Goal: Task Accomplishment & Management: Use online tool/utility

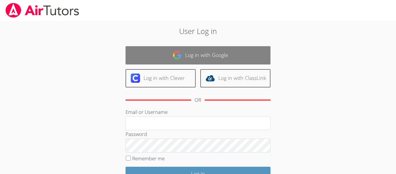
click at [180, 54] on img at bounding box center [177, 55] width 9 height 9
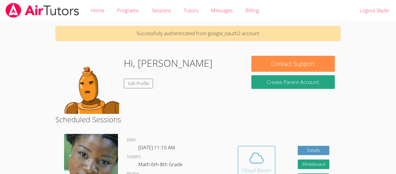
click at [254, 146] on button "Cloud Room" at bounding box center [257, 162] width 38 height 33
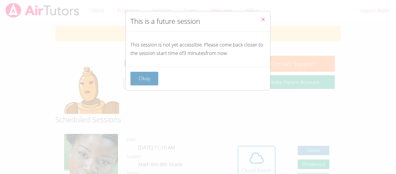
click at [139, 75] on button "Okay" at bounding box center [145, 79] width 28 height 14
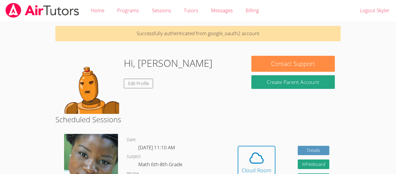
scroll to position [4, 0]
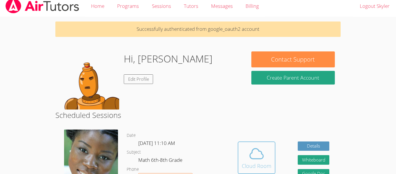
click at [251, 159] on icon at bounding box center [257, 153] width 16 height 16
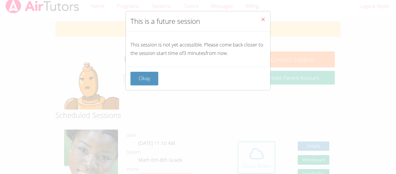
click at [251, 159] on div "This is a future session This session is not yet accessible. Please come back c…" at bounding box center [198, 87] width 396 height 174
click at [142, 80] on button "Okay" at bounding box center [145, 79] width 28 height 14
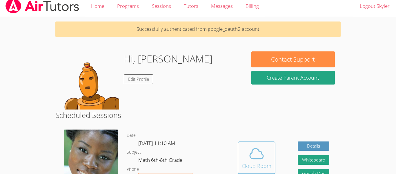
click at [266, 156] on span at bounding box center [257, 153] width 30 height 16
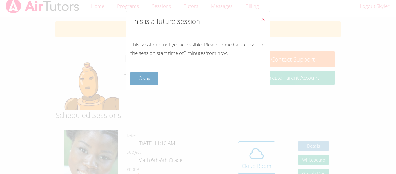
click at [152, 77] on button "Okay" at bounding box center [145, 79] width 28 height 14
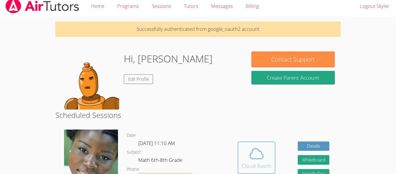
click at [258, 158] on icon at bounding box center [257, 153] width 16 height 16
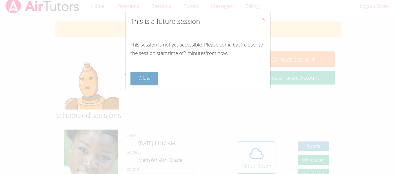
click at [135, 76] on button "Okay" at bounding box center [145, 79] width 28 height 14
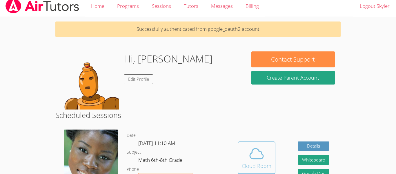
click at [251, 160] on icon at bounding box center [257, 153] width 16 height 16
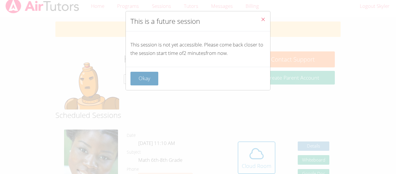
click at [145, 76] on button "Okay" at bounding box center [145, 79] width 28 height 14
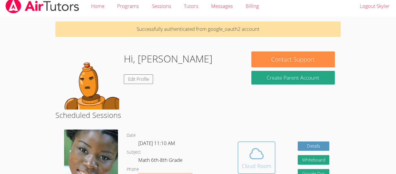
click at [268, 151] on span at bounding box center [257, 153] width 30 height 16
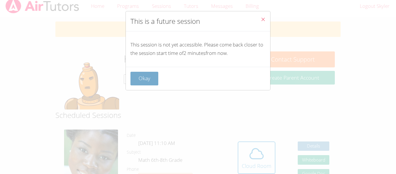
click at [141, 79] on button "Okay" at bounding box center [145, 79] width 28 height 14
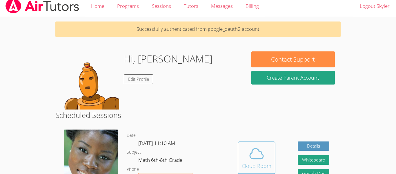
click at [254, 160] on icon at bounding box center [257, 153] width 16 height 16
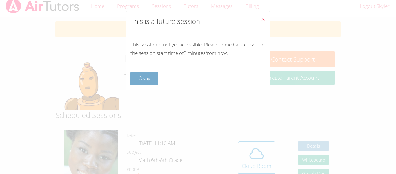
click at [136, 75] on button "Okay" at bounding box center [145, 79] width 28 height 14
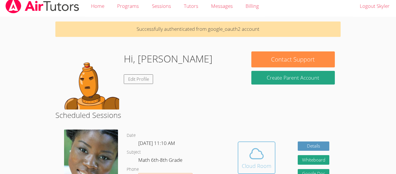
click at [252, 145] on icon at bounding box center [257, 153] width 16 height 16
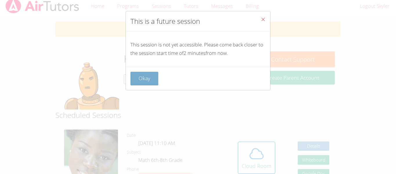
click at [137, 75] on button "Okay" at bounding box center [145, 79] width 28 height 14
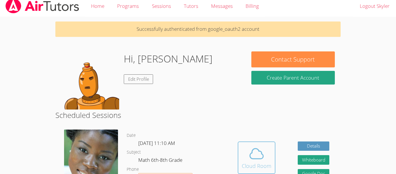
click at [254, 153] on icon at bounding box center [257, 153] width 16 height 16
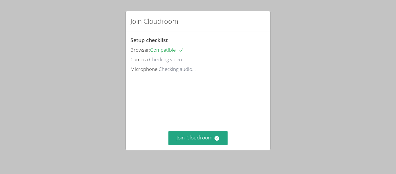
click at [116, 84] on div "Join Cloudroom Setup checklist Browser: Compatible Camera: Checking video... Mi…" at bounding box center [198, 87] width 396 height 174
click at [189, 136] on button "Join Cloudroom" at bounding box center [199, 138] width 60 height 14
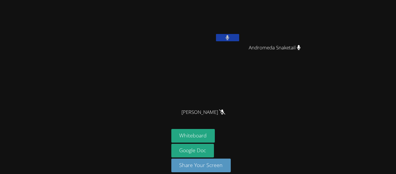
click at [229, 39] on icon at bounding box center [228, 37] width 4 height 5
click at [229, 39] on icon at bounding box center [228, 37] width 6 height 5
click at [229, 39] on icon at bounding box center [228, 37] width 4 height 5
click at [229, 39] on icon at bounding box center [228, 37] width 6 height 5
click at [229, 39] on icon at bounding box center [228, 37] width 4 height 5
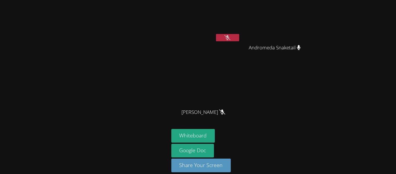
click at [229, 39] on icon at bounding box center [228, 37] width 6 height 5
click at [229, 38] on icon at bounding box center [228, 37] width 6 height 5
click at [229, 38] on icon at bounding box center [227, 37] width 3 height 5
click at [229, 38] on icon at bounding box center [228, 37] width 6 height 5
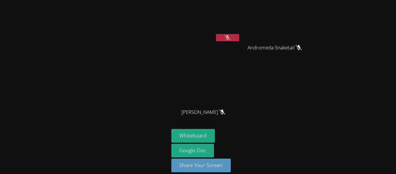
click at [229, 38] on icon at bounding box center [228, 37] width 6 height 5
click at [229, 38] on icon at bounding box center [227, 37] width 3 height 5
click at [229, 38] on icon at bounding box center [228, 37] width 6 height 5
click at [229, 38] on icon at bounding box center [227, 37] width 3 height 5
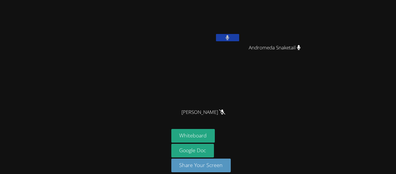
click at [229, 38] on icon at bounding box center [227, 37] width 3 height 5
click at [229, 38] on icon at bounding box center [228, 37] width 6 height 5
click at [229, 38] on icon at bounding box center [227, 37] width 3 height 5
click at [229, 38] on icon at bounding box center [228, 37] width 6 height 5
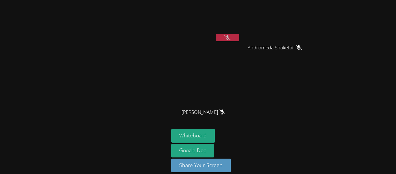
click at [229, 38] on icon at bounding box center [228, 37] width 6 height 5
click at [229, 38] on icon at bounding box center [227, 37] width 3 height 5
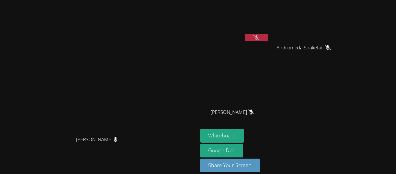
click at [268, 41] on button at bounding box center [256, 37] width 23 height 7
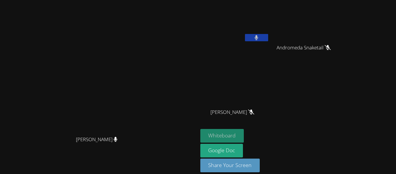
click at [244, 137] on button "Whiteboard" at bounding box center [223, 136] width 44 height 14
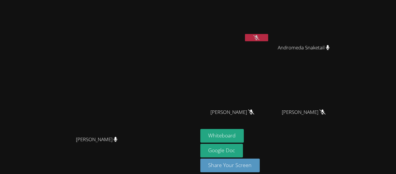
click at [260, 37] on icon at bounding box center [257, 37] width 6 height 5
click at [268, 37] on button at bounding box center [256, 37] width 23 height 7
click at [268, 40] on button at bounding box center [256, 37] width 23 height 7
click at [259, 39] on icon at bounding box center [256, 37] width 3 height 5
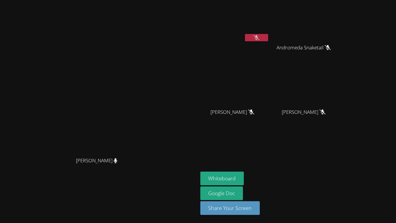
click at [260, 40] on icon at bounding box center [257, 37] width 6 height 5
click at [268, 40] on button at bounding box center [256, 37] width 23 height 7
click at [260, 39] on icon at bounding box center [257, 37] width 6 height 5
click at [259, 39] on icon at bounding box center [256, 37] width 3 height 5
click at [268, 39] on button at bounding box center [256, 37] width 23 height 7
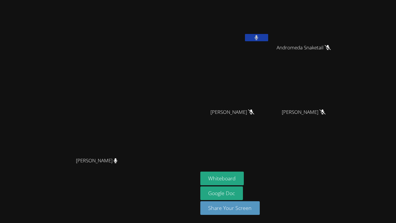
click at [259, 39] on icon at bounding box center [257, 37] width 4 height 5
click at [268, 38] on button at bounding box center [256, 37] width 23 height 7
click at [268, 37] on button at bounding box center [256, 37] width 23 height 7
click at [268, 40] on button at bounding box center [256, 37] width 23 height 7
click at [270, 32] on video at bounding box center [235, 21] width 69 height 39
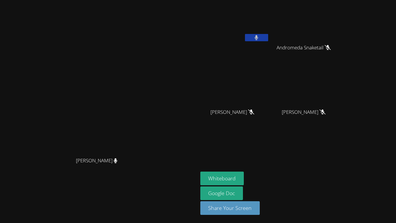
click at [268, 37] on button at bounding box center [256, 37] width 23 height 7
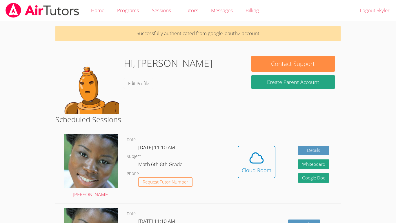
scroll to position [4, 0]
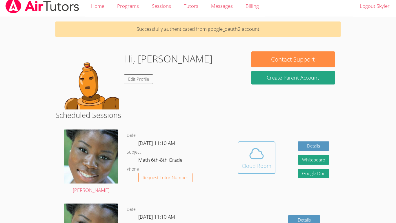
click at [251, 165] on div "Cloud Room" at bounding box center [257, 166] width 30 height 8
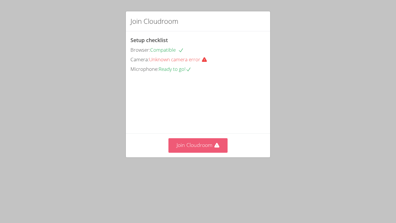
click at [177, 152] on button "Join Cloudroom" at bounding box center [199, 145] width 60 height 14
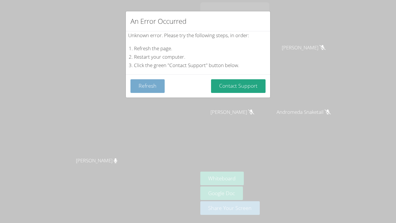
click at [156, 84] on button "Refresh" at bounding box center [148, 86] width 34 height 14
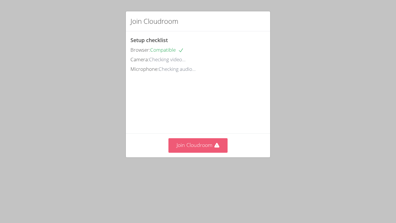
click at [186, 152] on button "Join Cloudroom" at bounding box center [199, 145] width 60 height 14
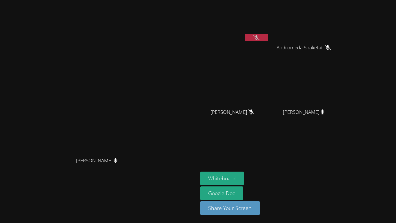
click at [268, 38] on button at bounding box center [256, 37] width 23 height 7
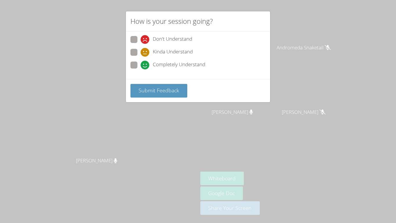
click at [141, 69] on span at bounding box center [141, 69] width 0 height 0
click at [141, 66] on input "Completely Understand" at bounding box center [143, 64] width 5 height 5
radio input "true"
click at [156, 89] on span "Submit Feedback" at bounding box center [159, 90] width 41 height 7
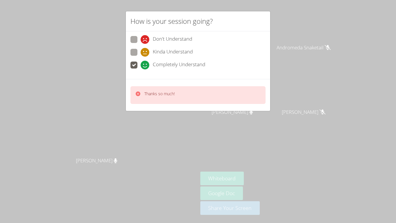
click at [306, 37] on div "How is your session going? Don't Understand Kinda Understand Completely Underst…" at bounding box center [198, 111] width 396 height 223
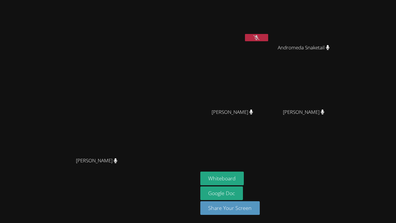
click at [268, 40] on button at bounding box center [256, 37] width 23 height 7
